Goal: Transaction & Acquisition: Purchase product/service

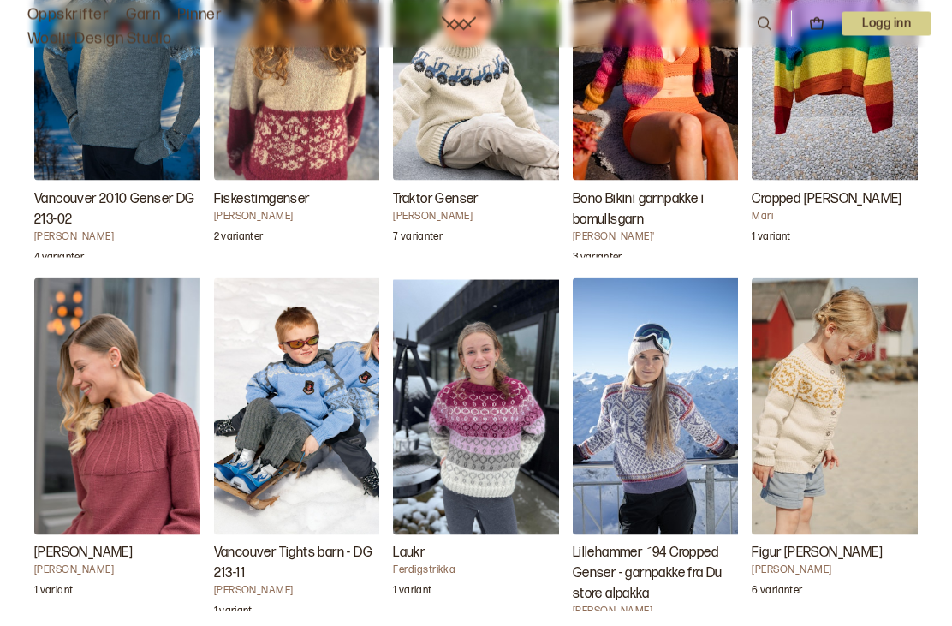
scroll to position [3265, 0]
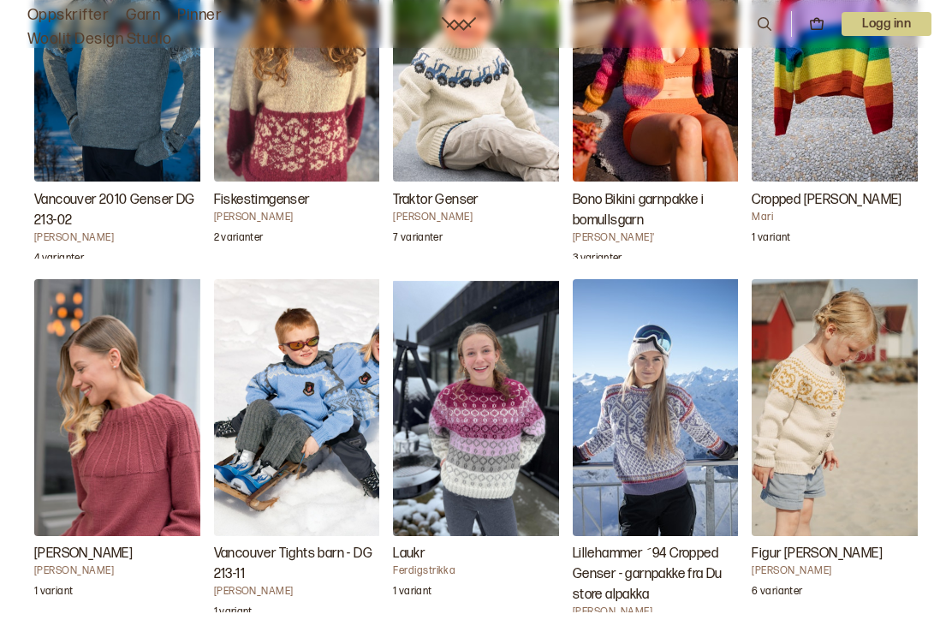
click at [807, 439] on img "Figur Jakke" at bounding box center [837, 407] width 171 height 257
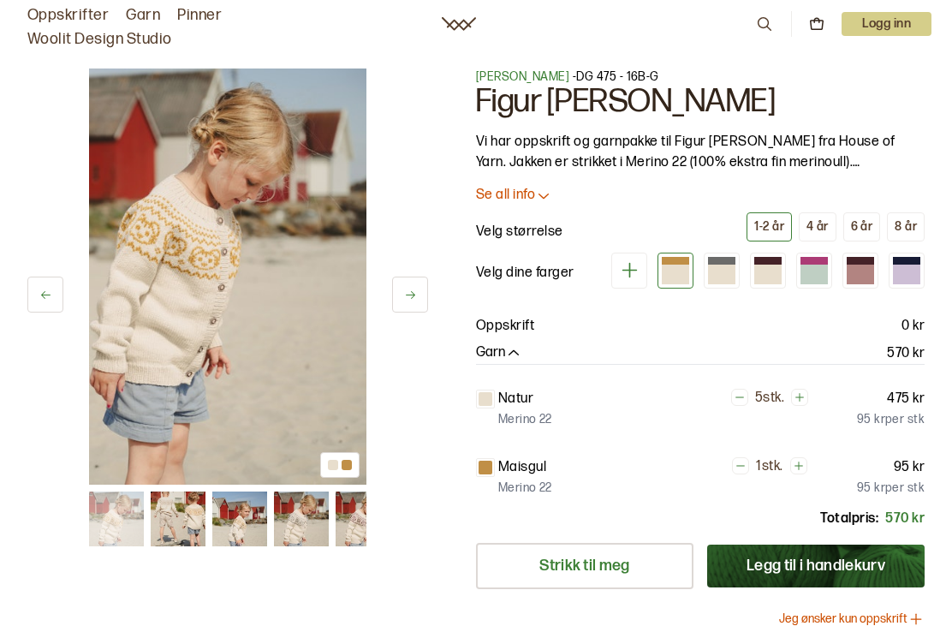
click at [546, 201] on icon at bounding box center [543, 195] width 17 height 17
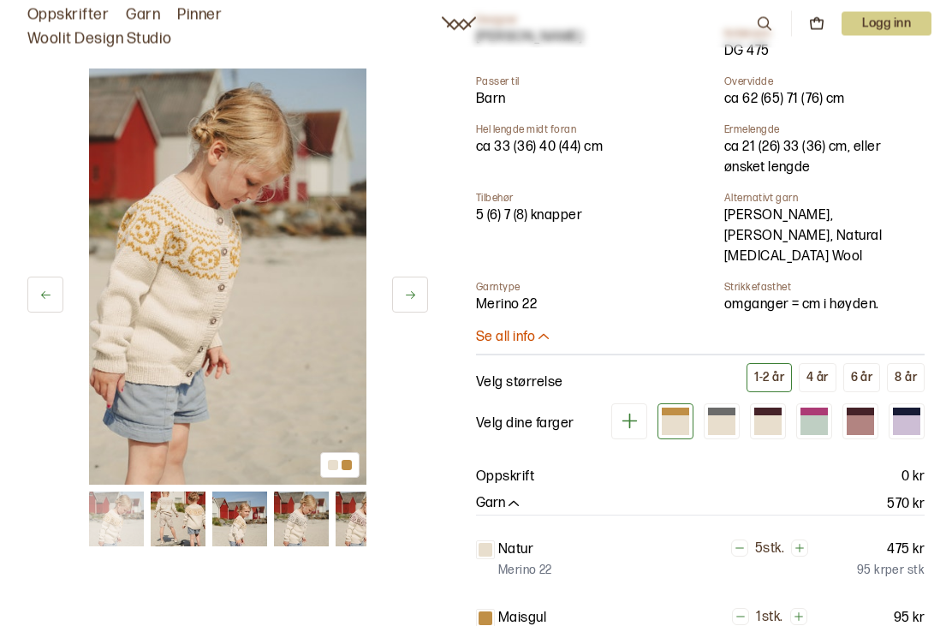
click at [726, 416] on div at bounding box center [721, 425] width 27 height 19
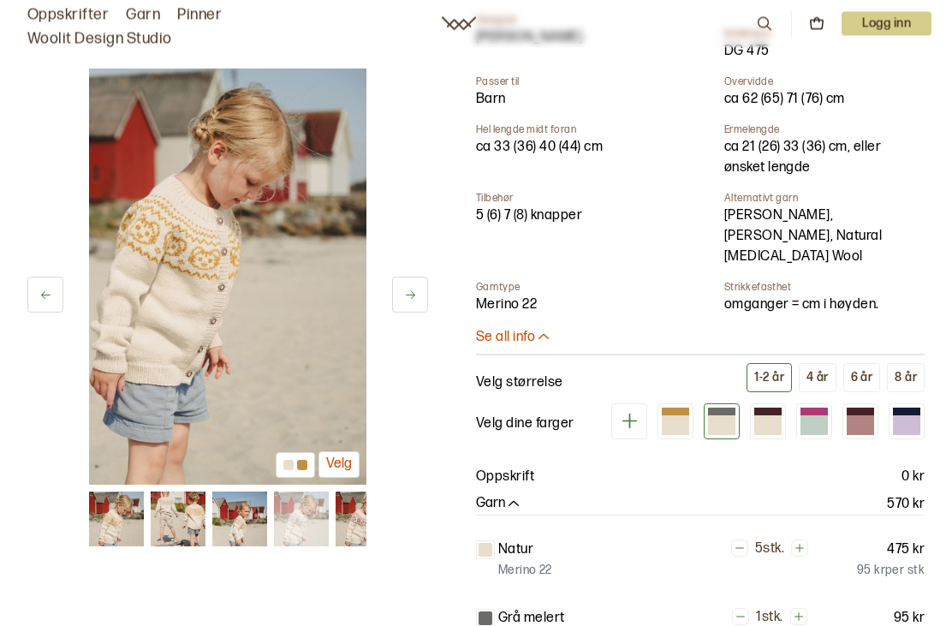
scroll to position [379, 0]
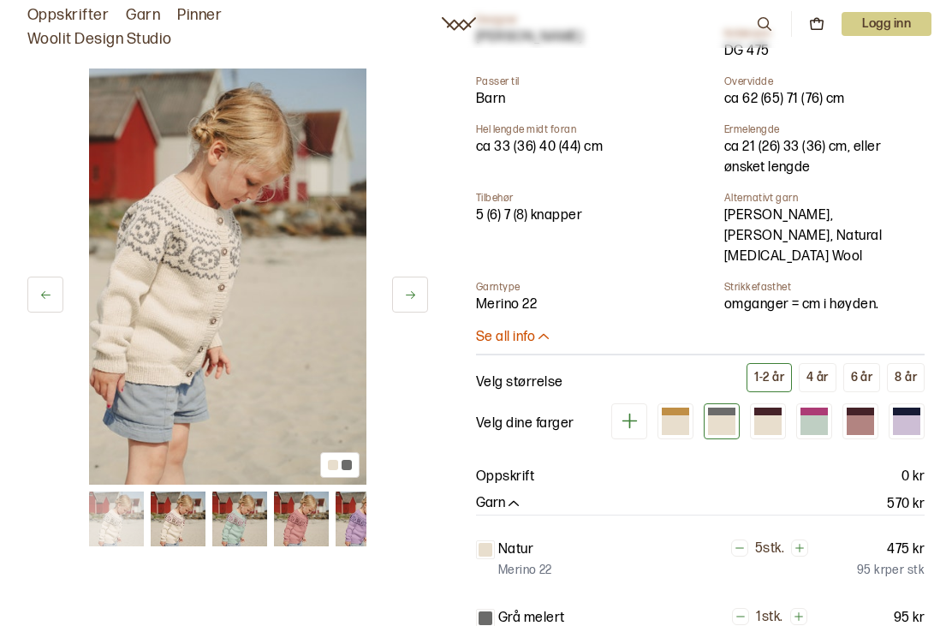
click at [811, 415] on div at bounding box center [814, 424] width 27 height 19
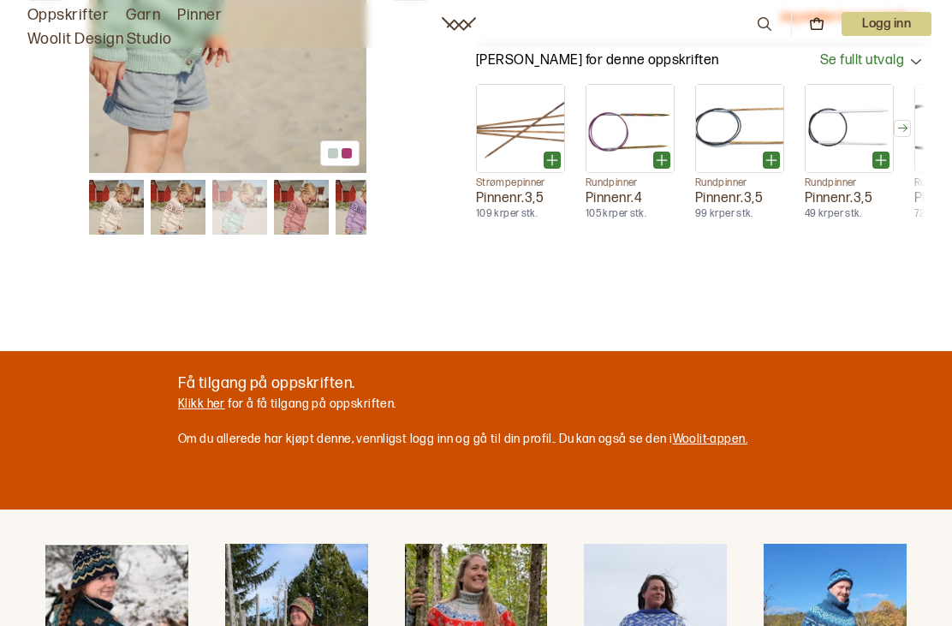
click at [206, 397] on link "Klikk her" at bounding box center [201, 404] width 47 height 15
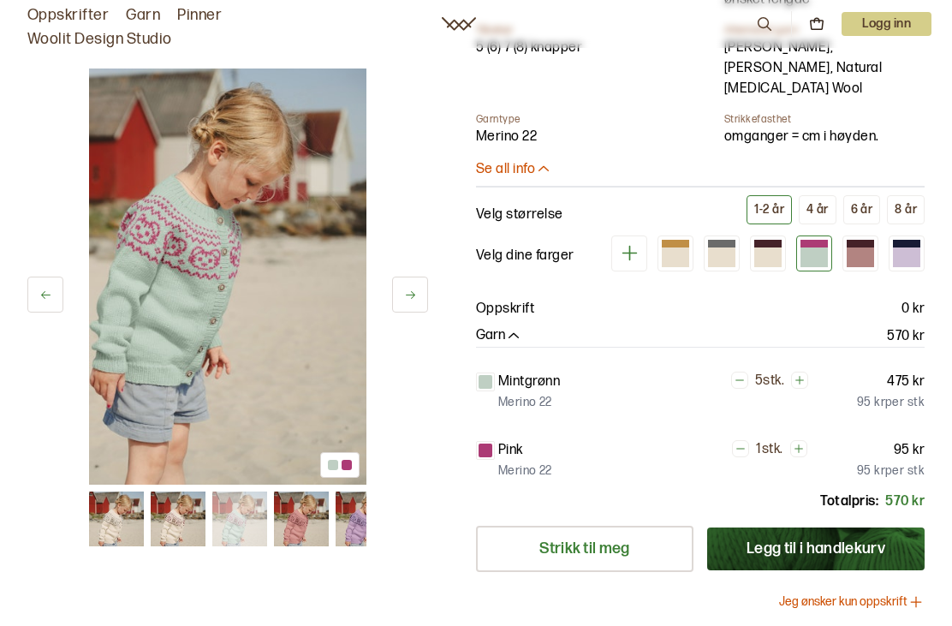
scroll to position [546, 0]
click at [915, 594] on icon at bounding box center [916, 602] width 17 height 17
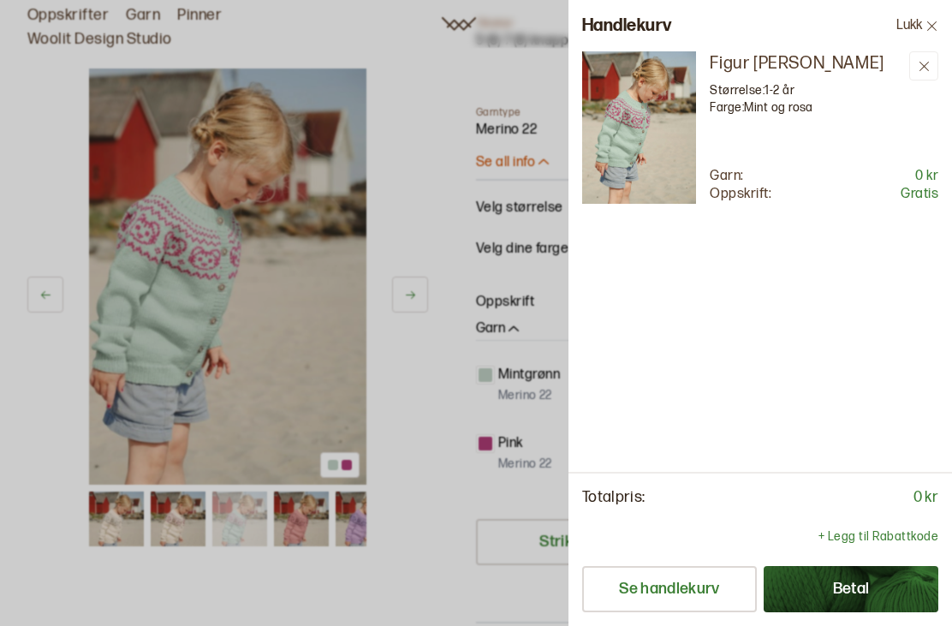
scroll to position [7, 0]
click at [931, 18] on button "Lukk" at bounding box center [917, 25] width 69 height 51
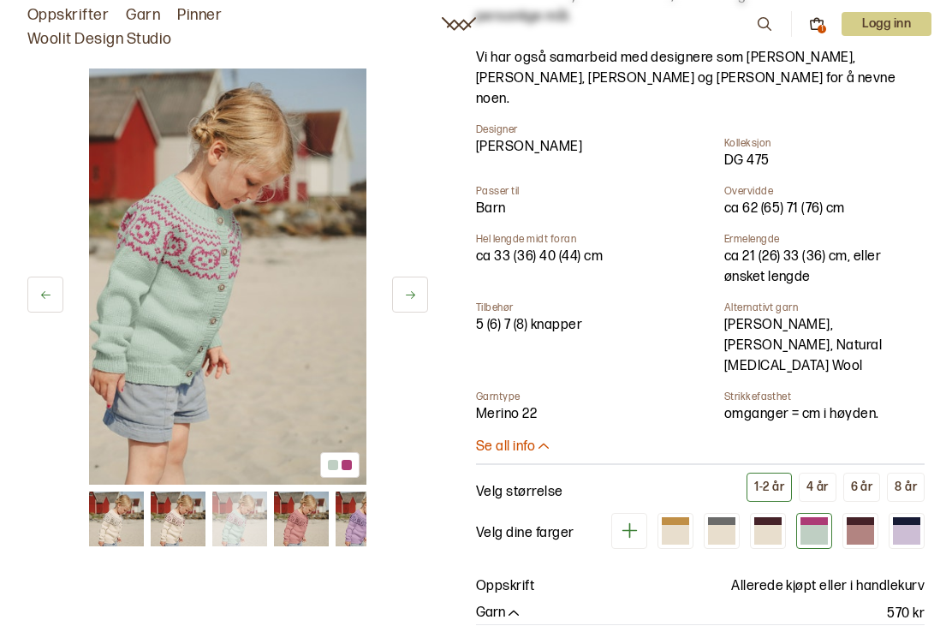
scroll to position [0, 0]
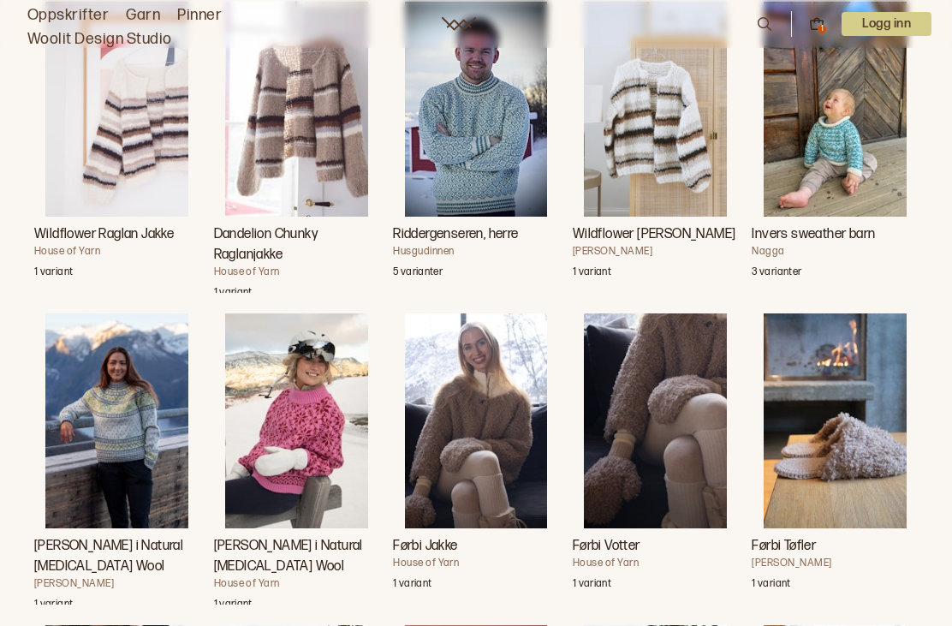
scroll to position [7004, 0]
